Goal: Task Accomplishment & Management: Use online tool/utility

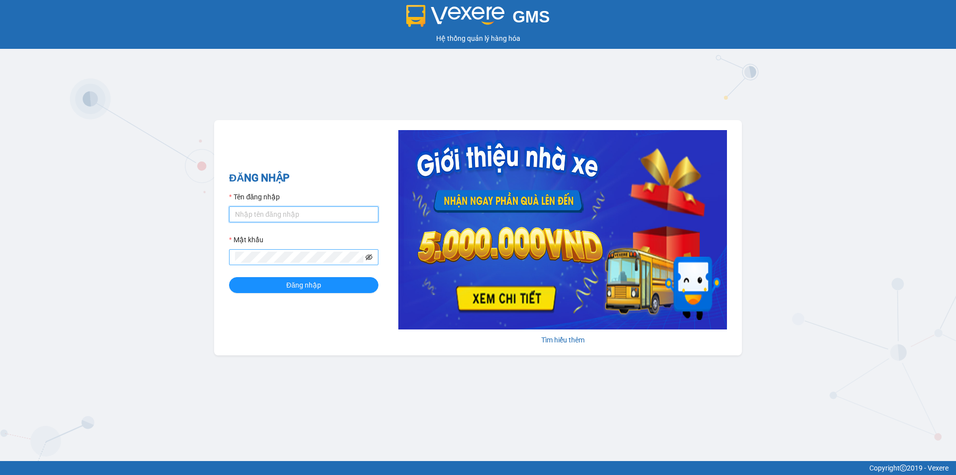
type input "ktcq.xevn"
click at [369, 259] on icon "eye-invisible" at bounding box center [369, 257] width 7 height 7
click at [313, 289] on span "Đăng nhập" at bounding box center [303, 284] width 35 height 11
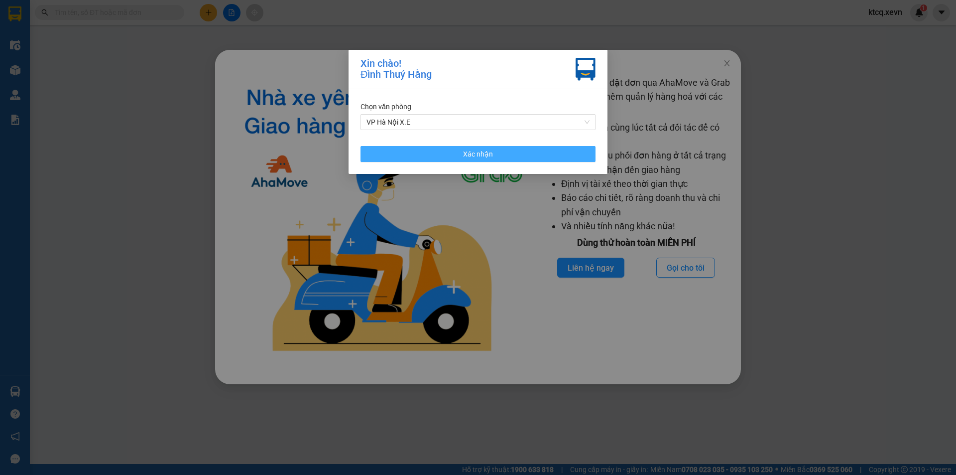
click at [507, 157] on button "Xác nhận" at bounding box center [478, 154] width 235 height 16
